Goal: Transaction & Acquisition: Purchase product/service

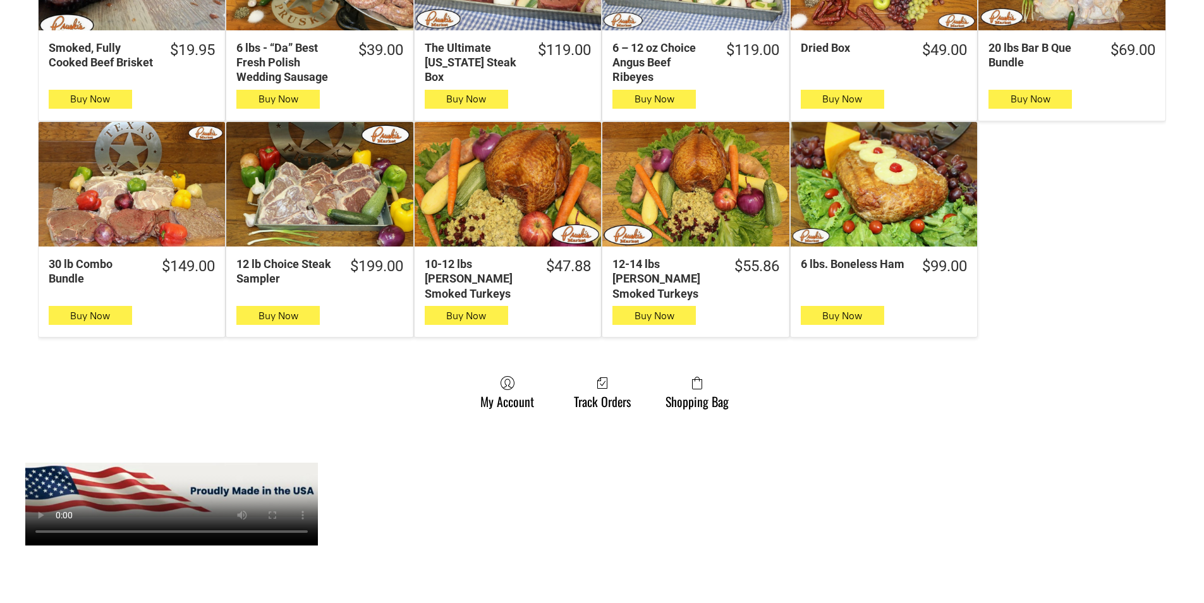
scroll to position [758, 0]
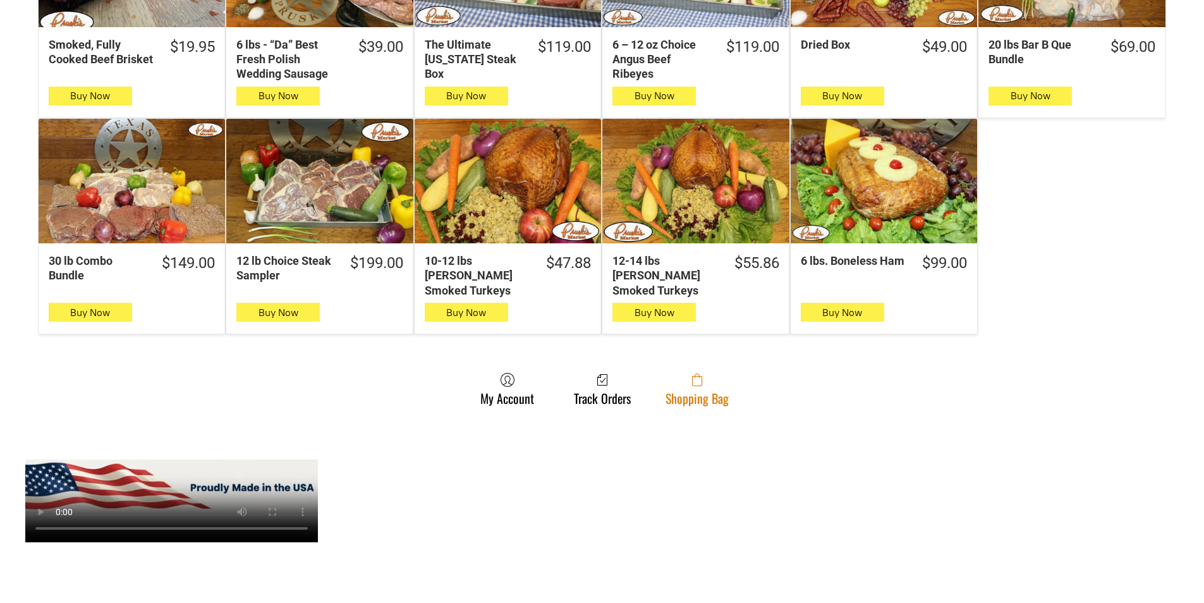
click at [722, 388] on link "Shopping Bag" at bounding box center [697, 388] width 76 height 33
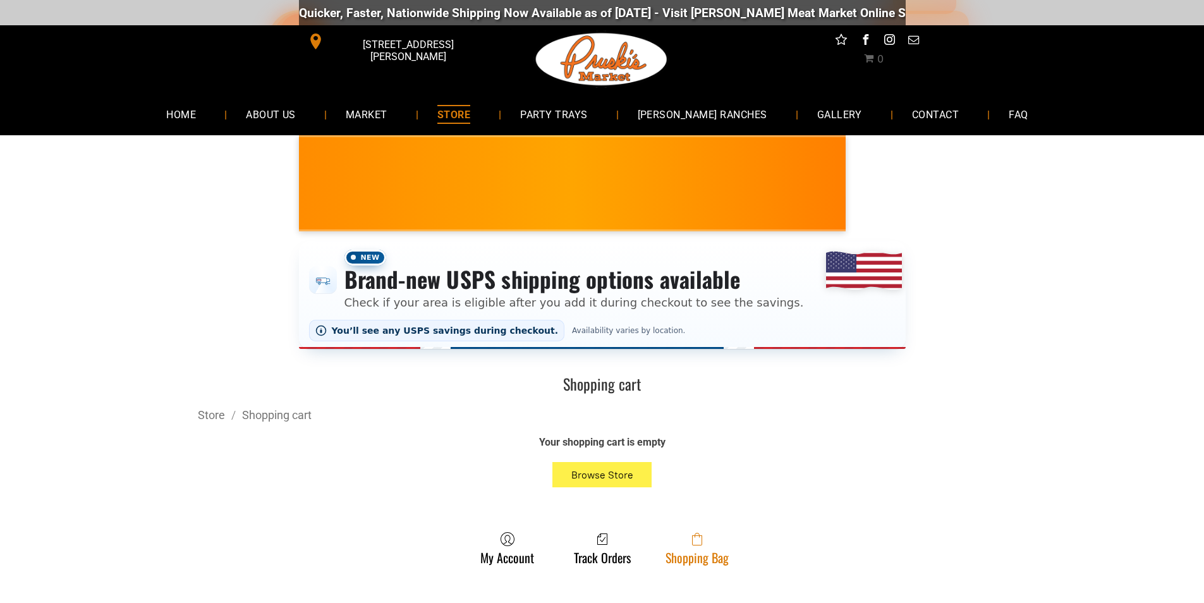
click at [667, 542] on span at bounding box center [696, 538] width 63 height 15
click at [689, 543] on span at bounding box center [696, 538] width 63 height 15
click at [686, 552] on link "Shopping Bag" at bounding box center [697, 547] width 76 height 33
